Goal: Task Accomplishment & Management: Complete application form

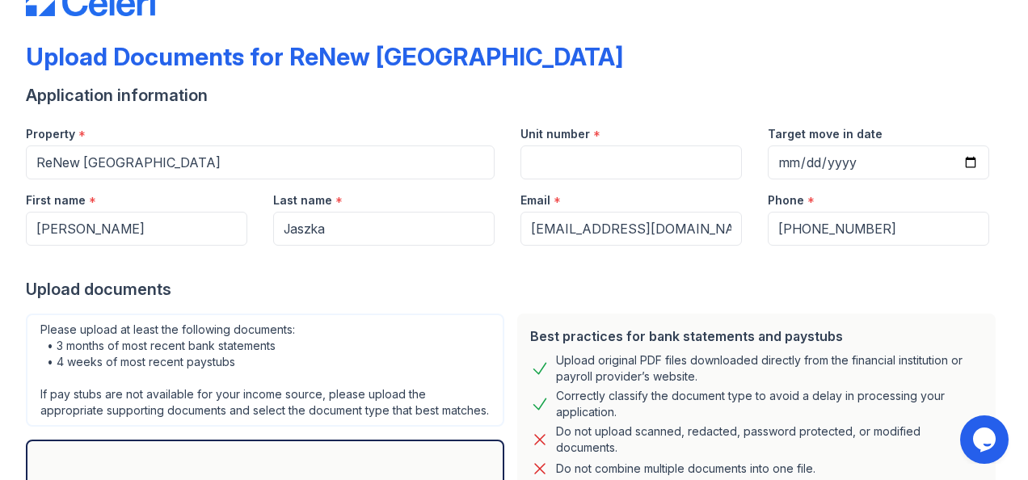
scroll to position [81, 0]
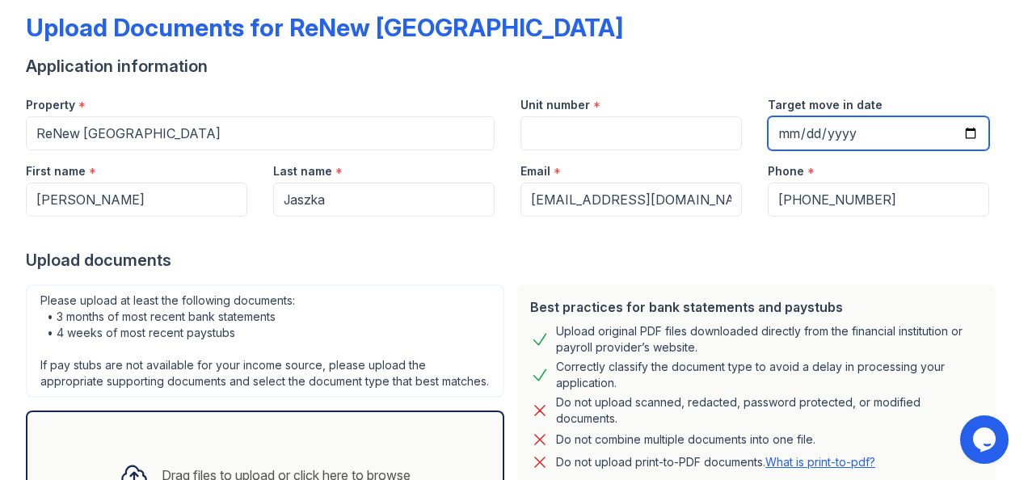
click at [958, 132] on input "Target move in date" at bounding box center [877, 133] width 221 height 34
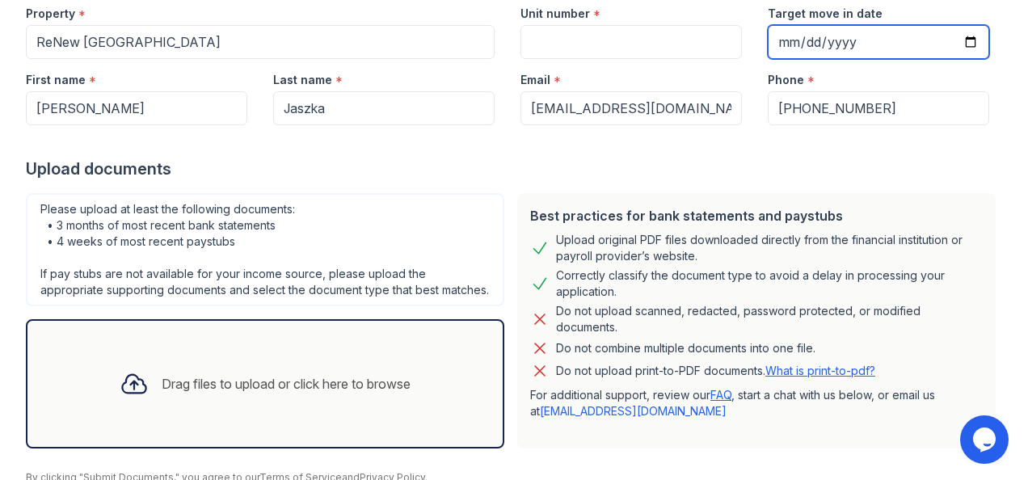
scroll to position [94, 0]
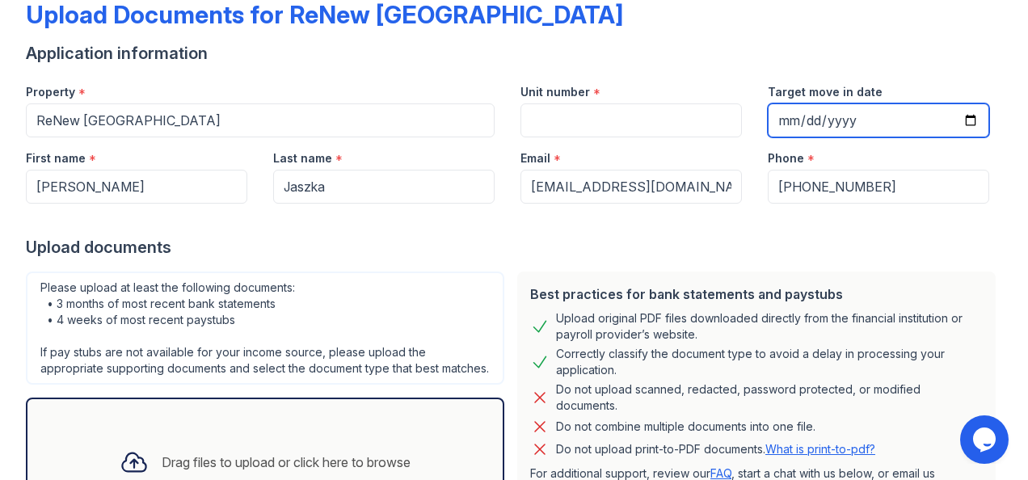
click at [959, 124] on input "Target move in date" at bounding box center [877, 120] width 221 height 34
click at [965, 118] on input "[DATE]" at bounding box center [877, 120] width 221 height 34
type input "[DATE]"
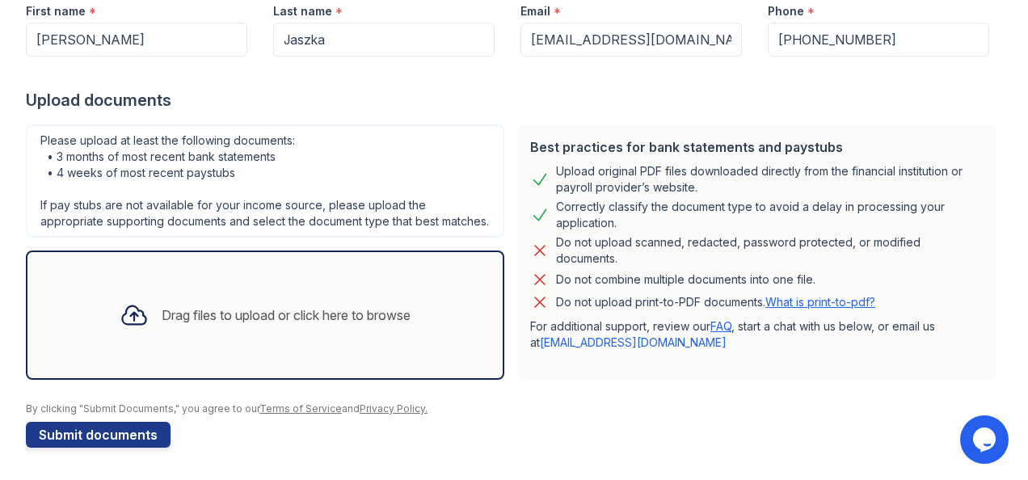
scroll to position [255, 0]
click at [825, 295] on link "What is print-to-pdf?" at bounding box center [820, 302] width 110 height 14
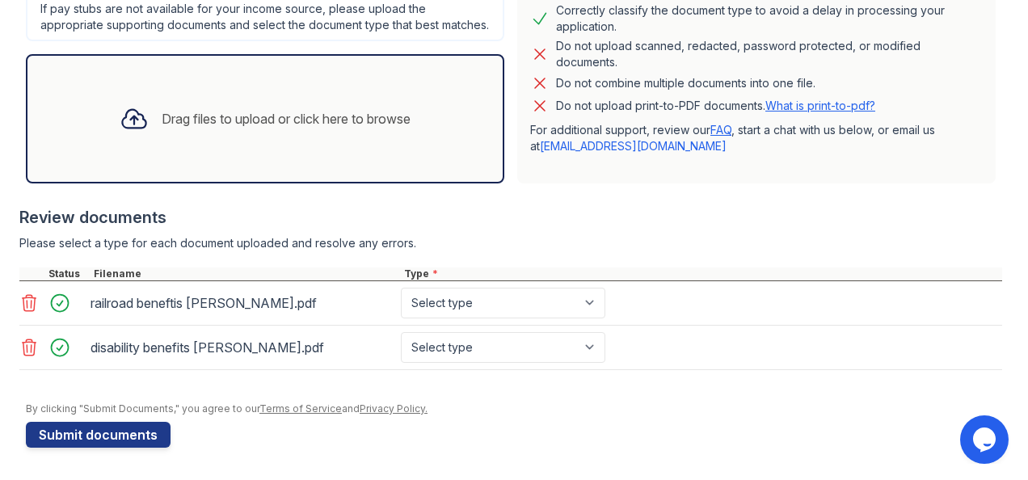
scroll to position [450, 0]
click at [502, 292] on select "Select type Paystub Bank Statement Offer Letter Tax Documents Benefit Award Let…" at bounding box center [503, 303] width 204 height 31
select select "other"
click at [401, 288] on select "Select type Paystub Bank Statement Offer Letter Tax Documents Benefit Award Let…" at bounding box center [503, 303] width 204 height 31
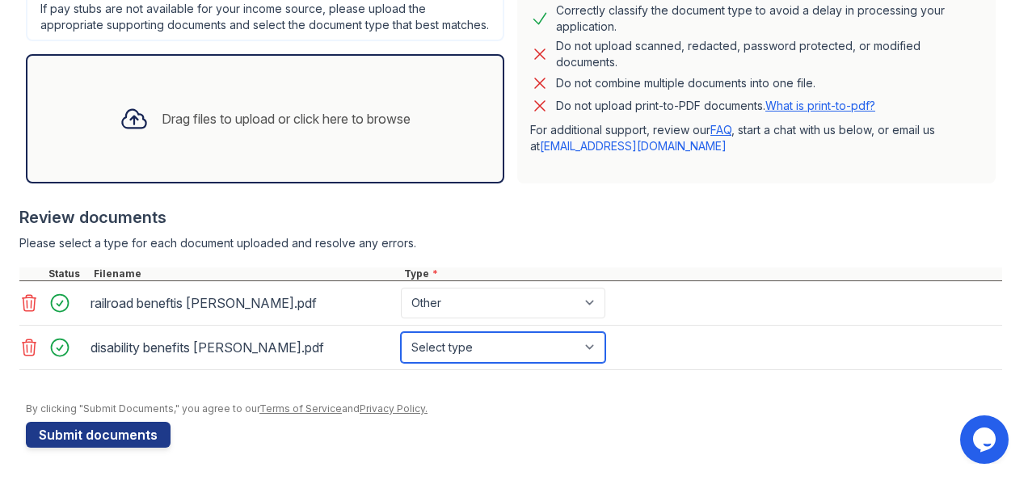
click at [460, 351] on select "Select type Paystub Bank Statement Offer Letter Tax Documents Benefit Award Let…" at bounding box center [503, 347] width 204 height 31
select select "benefit_award_letter"
click at [401, 332] on select "Select type Paystub Bank Statement Offer Letter Tax Documents Benefit Award Let…" at bounding box center [503, 347] width 204 height 31
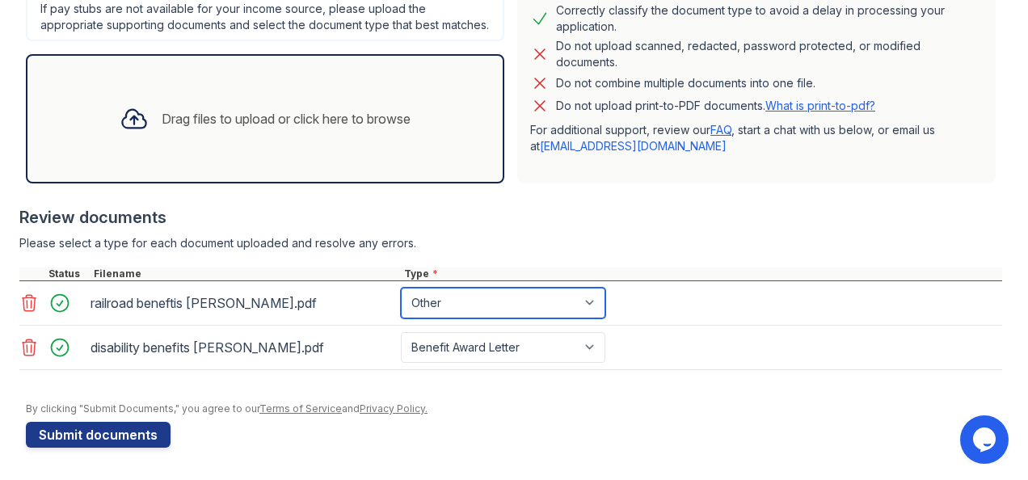
click at [594, 306] on select "Select type Paystub Bank Statement Offer Letter Tax Documents Benefit Award Let…" at bounding box center [503, 303] width 204 height 31
click at [595, 307] on select "Select type Paystub Bank Statement Offer Letter Tax Documents Benefit Award Let…" at bounding box center [503, 303] width 204 height 31
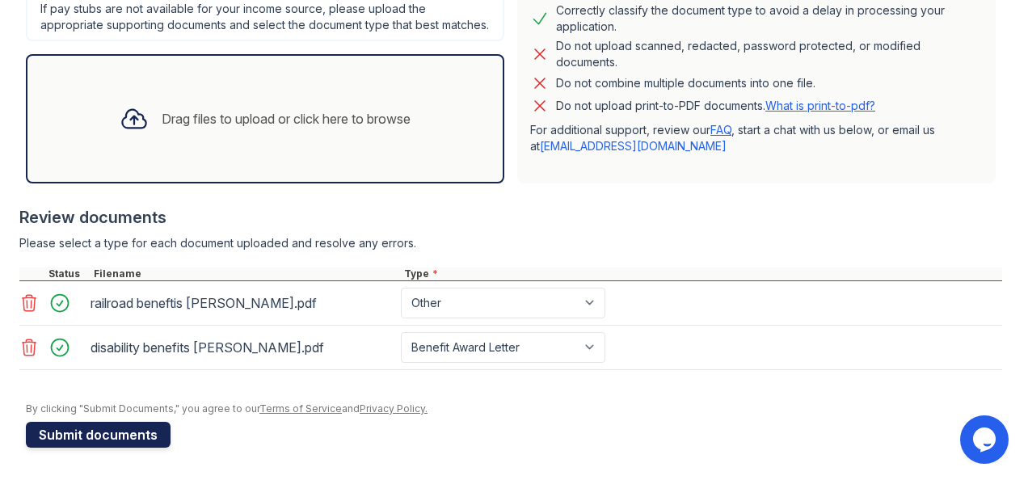
click at [132, 432] on button "Submit documents" at bounding box center [98, 435] width 145 height 26
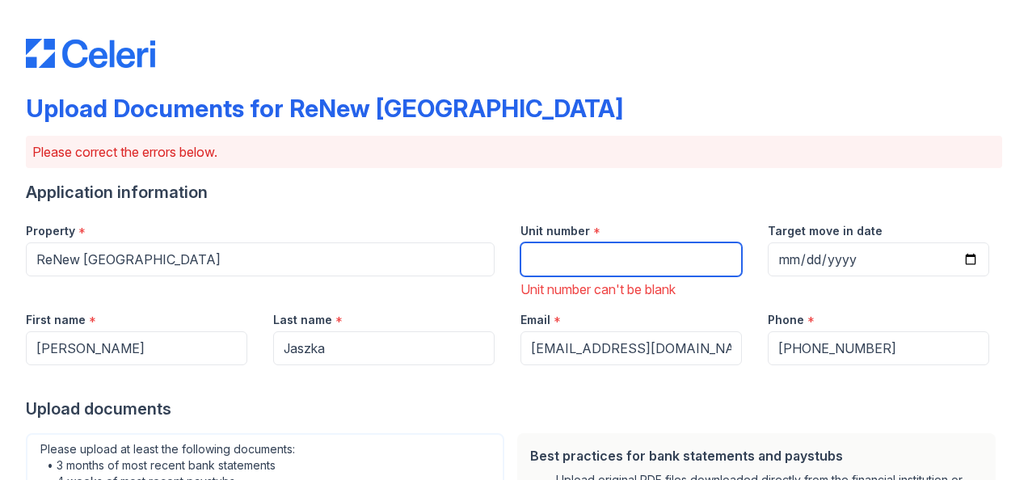
click at [575, 260] on input "Unit number" at bounding box center [630, 259] width 221 height 34
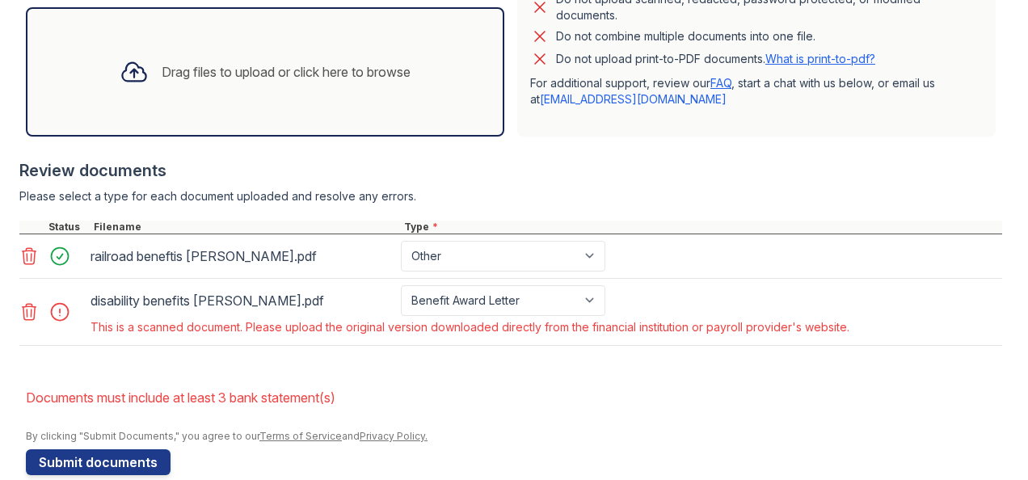
scroll to position [565, 0]
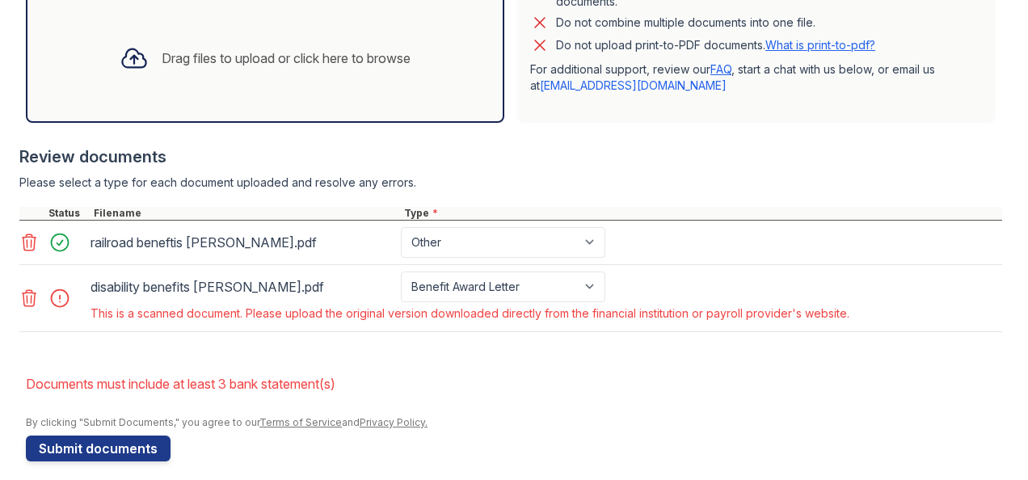
click at [34, 306] on icon at bounding box center [30, 298] width 14 height 16
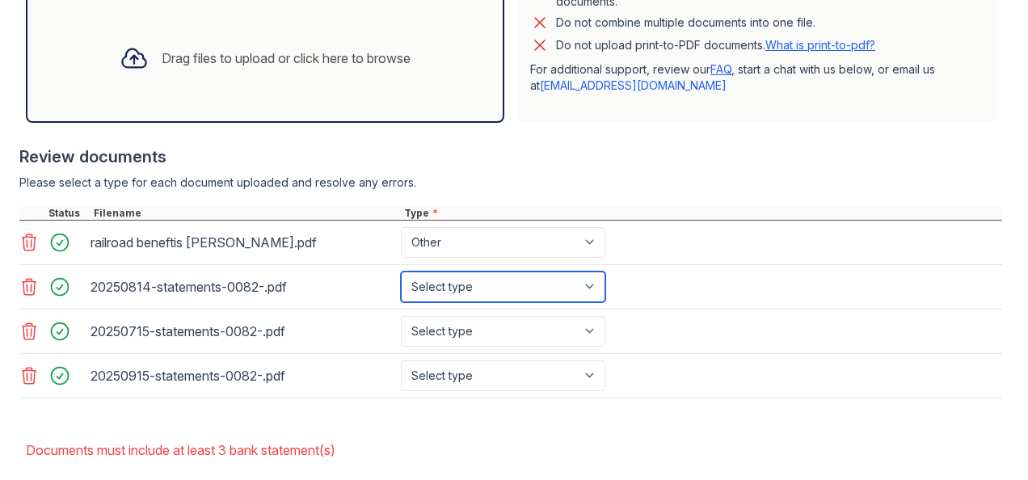
click at [478, 301] on select "Select type Paystub Bank Statement Offer Letter Tax Documents Benefit Award Let…" at bounding box center [503, 286] width 204 height 31
select select "bank_statement"
click at [401, 285] on select "Select type Paystub Bank Statement Offer Letter Tax Documents Benefit Award Let…" at bounding box center [503, 286] width 204 height 31
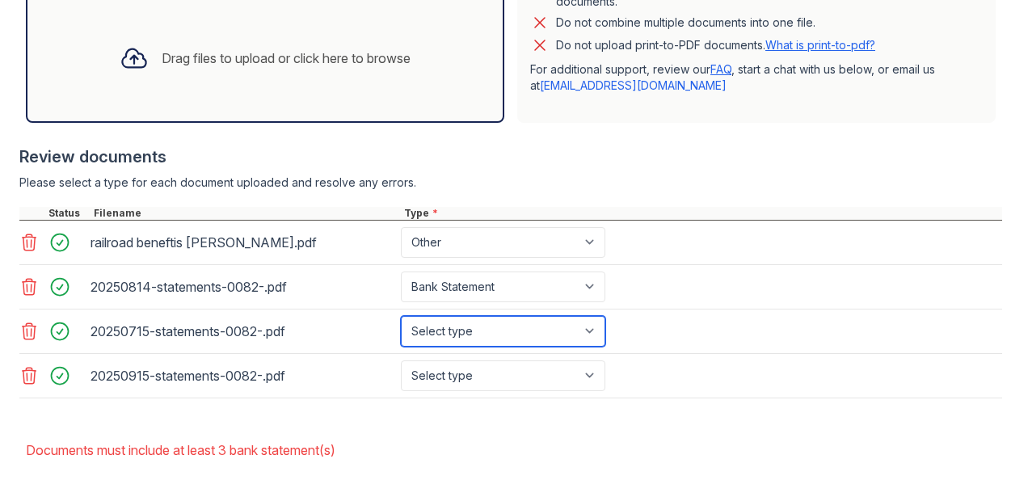
click at [466, 343] on select "Select type Paystub Bank Statement Offer Letter Tax Documents Benefit Award Let…" at bounding box center [503, 331] width 204 height 31
select select "bank_statement"
click at [401, 329] on select "Select type Paystub Bank Statement Offer Letter Tax Documents Benefit Award Let…" at bounding box center [503, 331] width 204 height 31
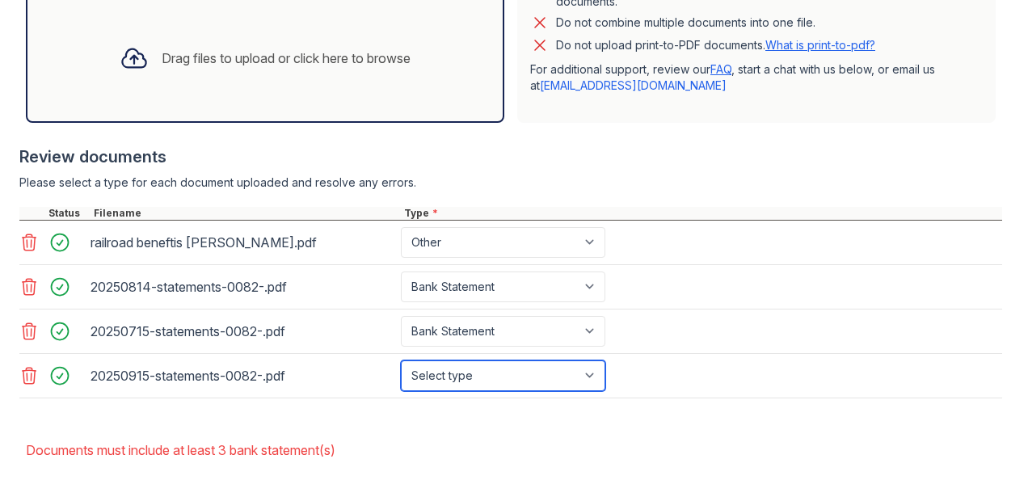
click at [449, 382] on select "Select type Paystub Bank Statement Offer Letter Tax Documents Benefit Award Let…" at bounding box center [503, 375] width 204 height 31
select select "bank_statement"
click at [401, 372] on select "Select type Paystub Bank Statement Offer Letter Tax Documents Benefit Award Let…" at bounding box center [503, 375] width 204 height 31
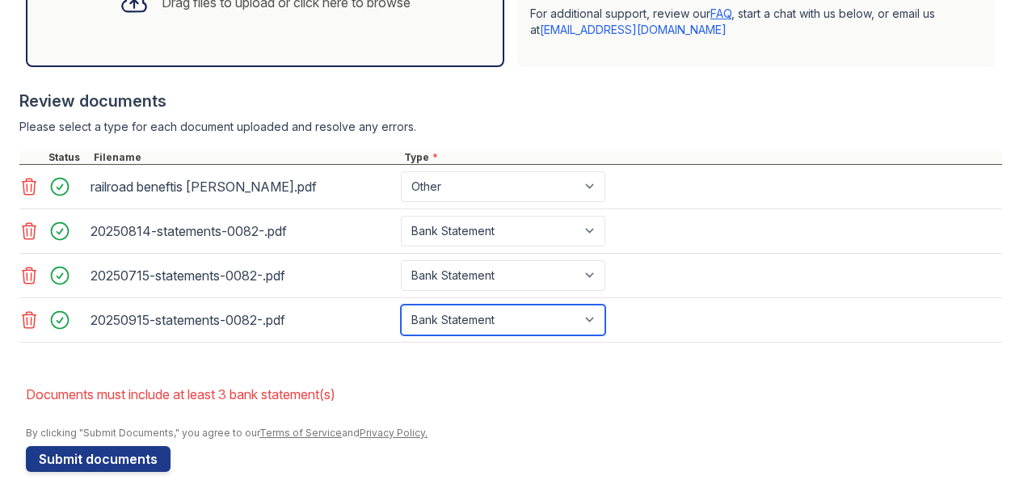
scroll to position [646, 0]
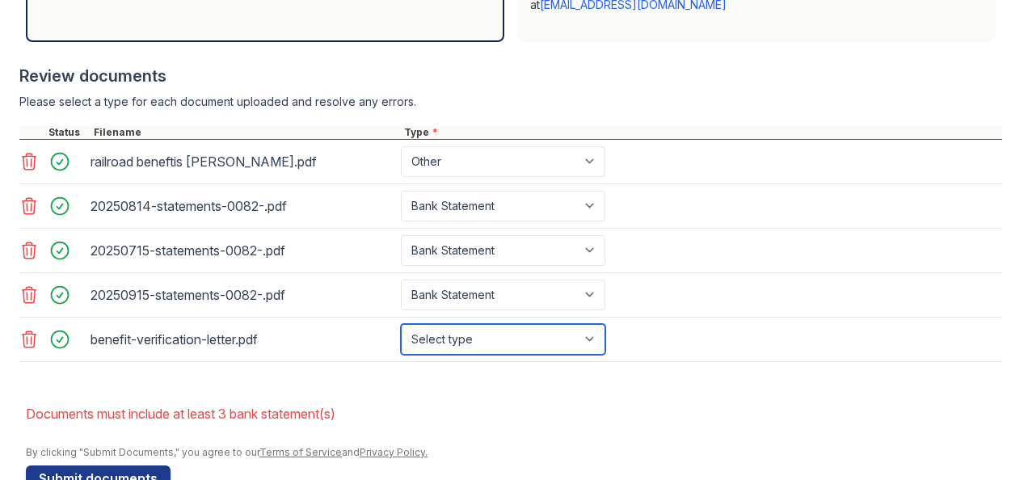
click at [446, 353] on select "Select type Paystub Bank Statement Offer Letter Tax Documents Benefit Award Let…" at bounding box center [503, 339] width 204 height 31
select select "benefit_award_letter"
click at [401, 335] on select "Select type Paystub Bank Statement Offer Letter Tax Documents Benefit Award Let…" at bounding box center [503, 339] width 204 height 31
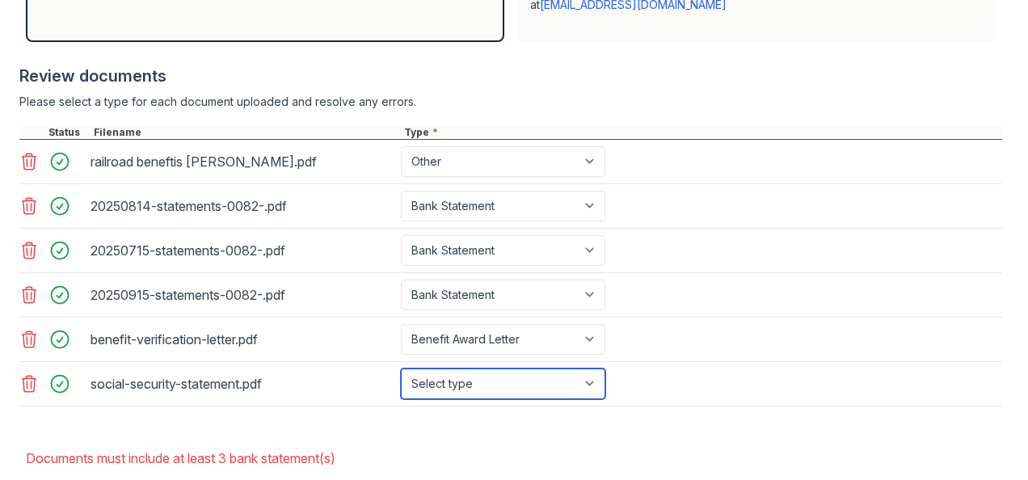
click at [470, 394] on select "Select type Paystub Bank Statement Offer Letter Tax Documents Benefit Award Let…" at bounding box center [503, 383] width 204 height 31
select select "other"
click at [401, 379] on select "Select type Paystub Bank Statement Offer Letter Tax Documents Benefit Award Let…" at bounding box center [503, 383] width 204 height 31
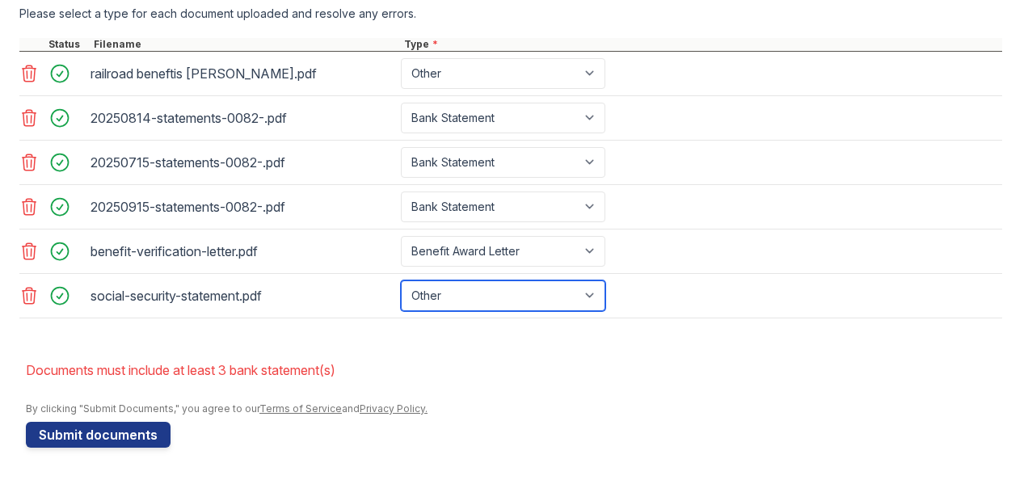
scroll to position [744, 0]
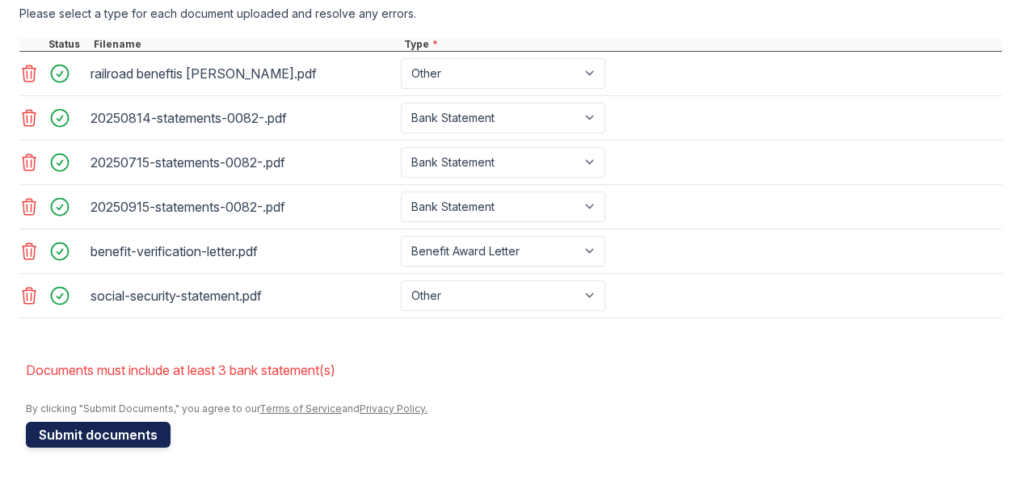
click at [118, 433] on button "Submit documents" at bounding box center [98, 435] width 145 height 26
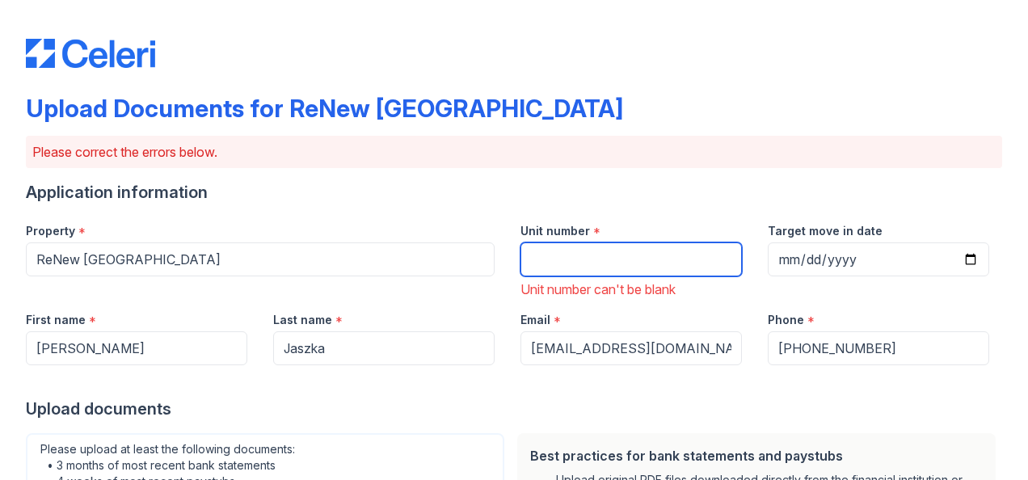
click at [542, 263] on input "Unit number" at bounding box center [630, 259] width 221 height 34
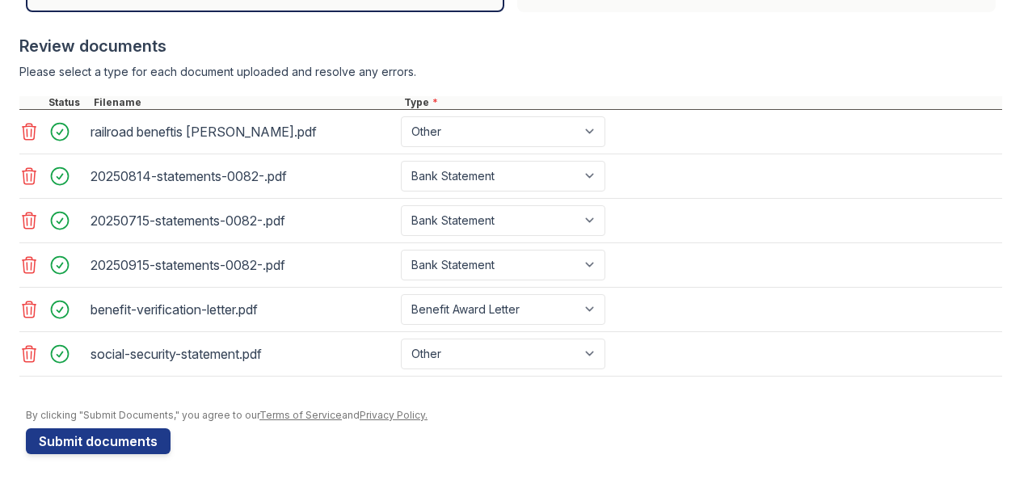
scroll to position [692, 0]
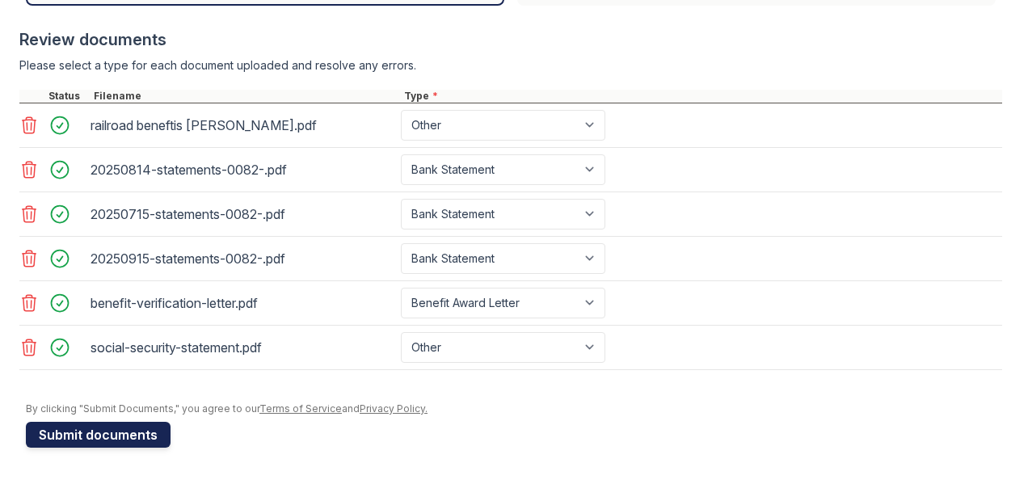
type input "20673818"
click at [116, 430] on button "Submit documents" at bounding box center [98, 435] width 145 height 26
